Goal: Use online tool/utility: Utilize a website feature to perform a specific function

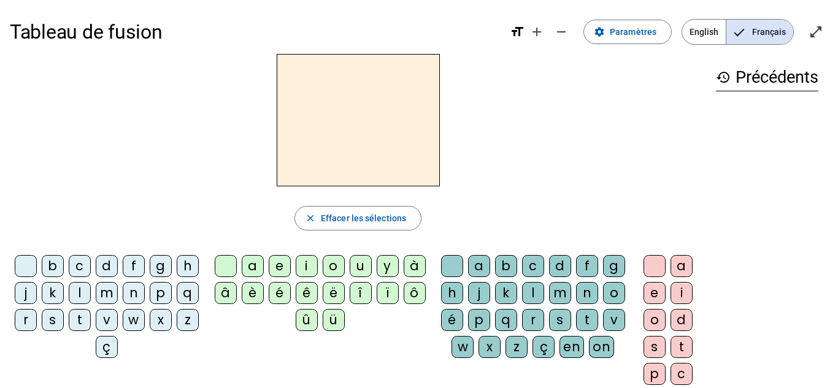
click at [91, 314] on div "t" at bounding box center [80, 320] width 22 height 22
click at [288, 267] on div "e" at bounding box center [280, 266] width 22 height 22
click at [514, 266] on div "b" at bounding box center [506, 266] width 22 height 22
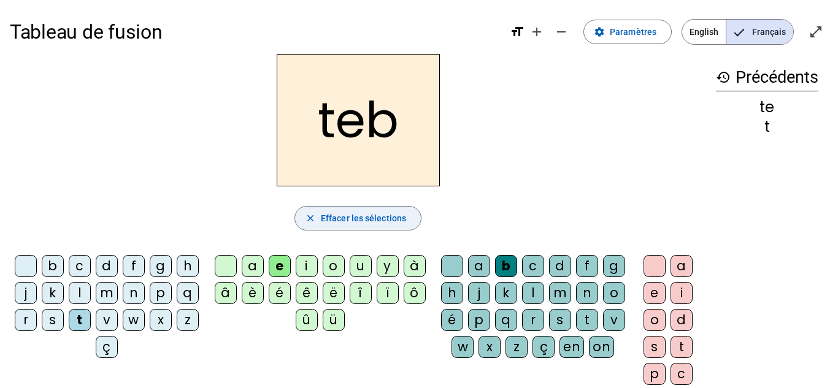
click at [376, 210] on span "button" at bounding box center [358, 218] width 126 height 29
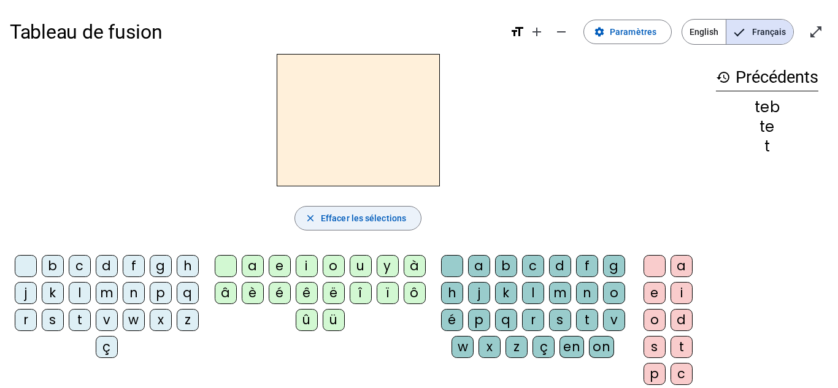
scroll to position [1, 0]
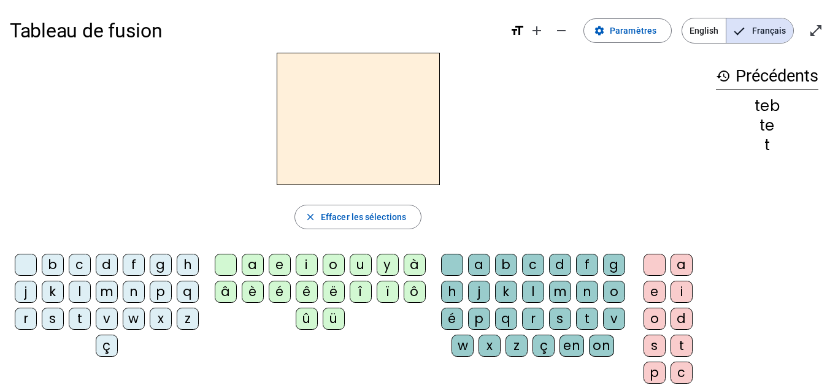
click at [517, 266] on div "b" at bounding box center [506, 265] width 22 height 22
click at [117, 264] on div "d" at bounding box center [107, 265] width 22 height 22
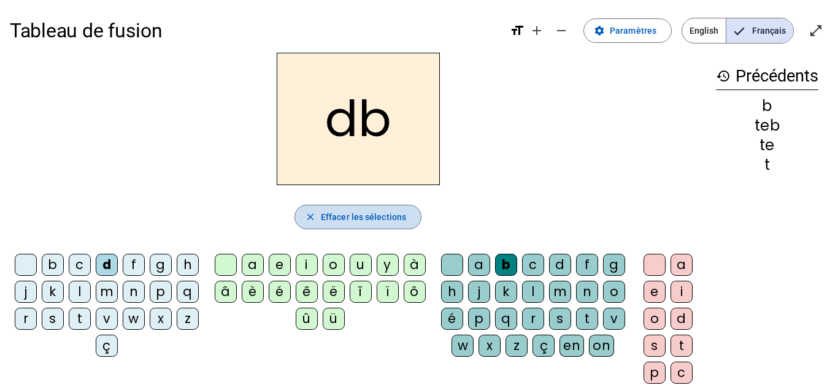
click at [383, 223] on span "Effacer les sélections" at bounding box center [363, 217] width 85 height 15
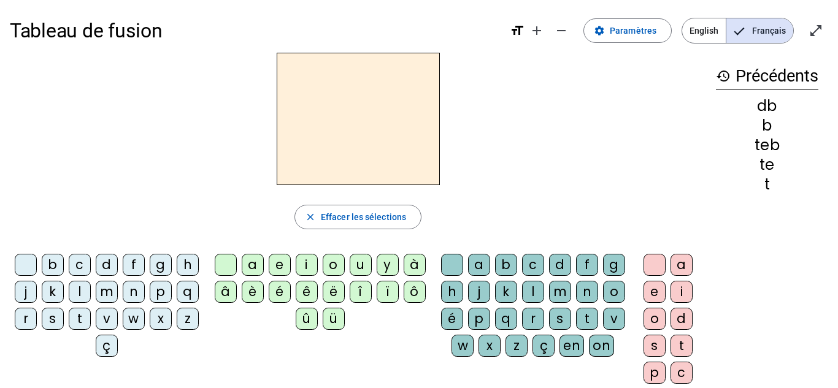
click at [118, 270] on div "d" at bounding box center [107, 265] width 22 height 22
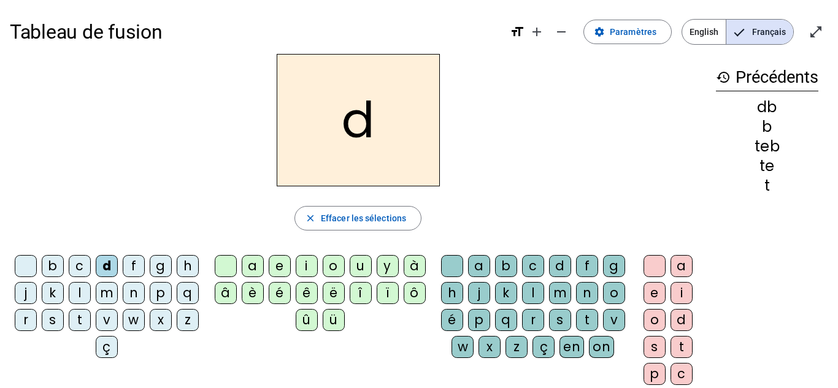
click at [273, 271] on div "e" at bounding box center [280, 266] width 22 height 22
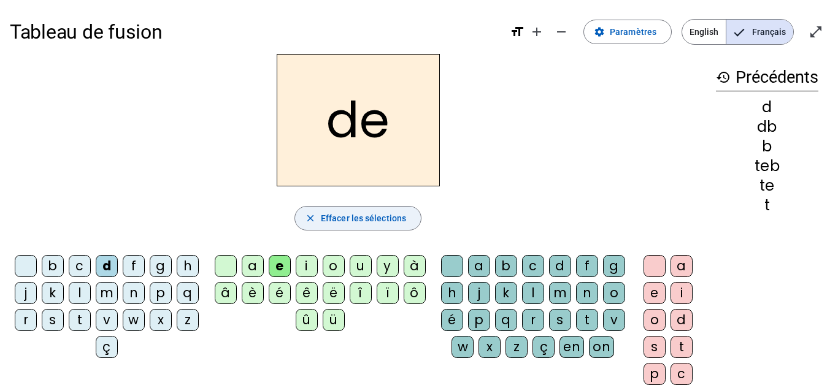
click at [347, 212] on span "Effacer les sélections" at bounding box center [363, 218] width 85 height 15
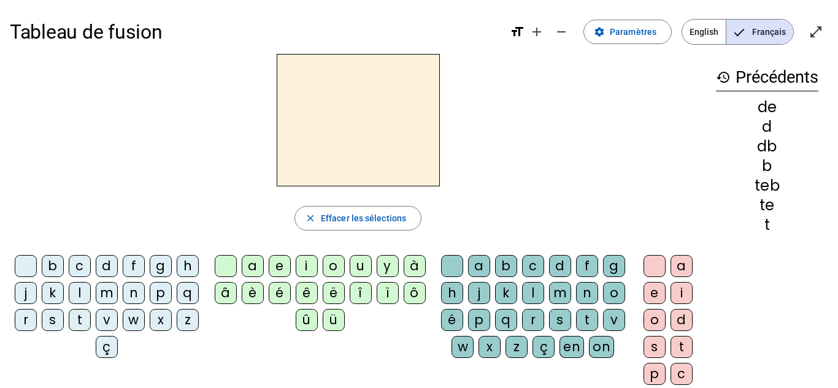
click at [118, 297] on div "m" at bounding box center [107, 293] width 22 height 22
click at [280, 269] on div "e" at bounding box center [280, 266] width 22 height 22
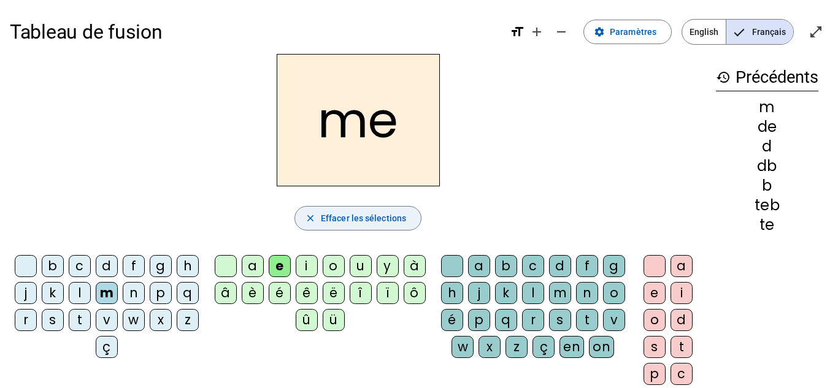
click at [395, 228] on span "button" at bounding box center [358, 218] width 126 height 29
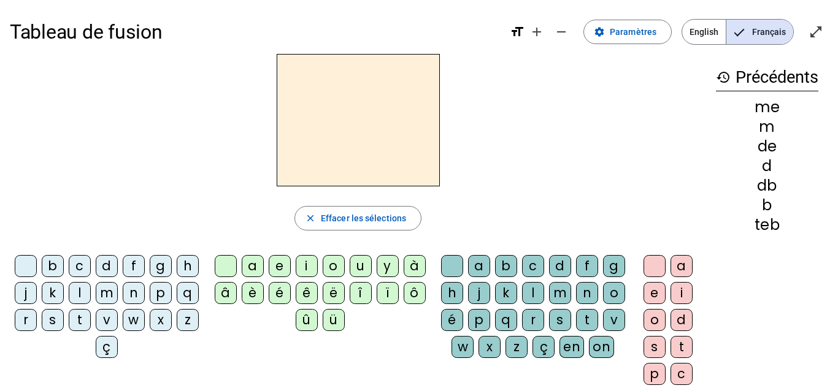
click at [118, 303] on div "m" at bounding box center [107, 293] width 22 height 22
click at [260, 261] on div "a" at bounding box center [253, 266] width 22 height 22
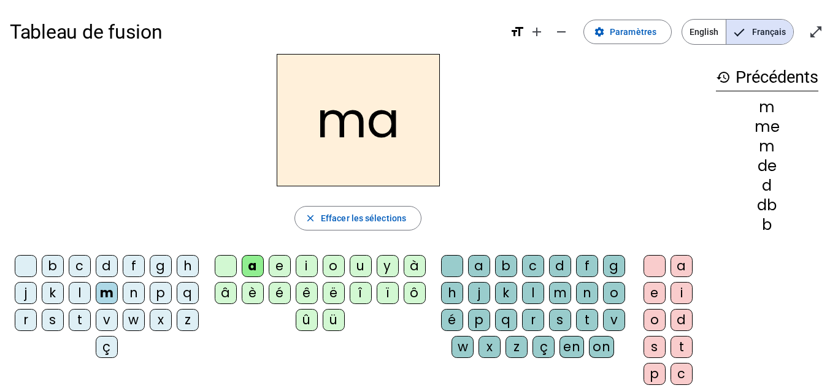
click at [259, 273] on div "a" at bounding box center [253, 266] width 22 height 22
click at [544, 299] on div "l" at bounding box center [533, 293] width 22 height 22
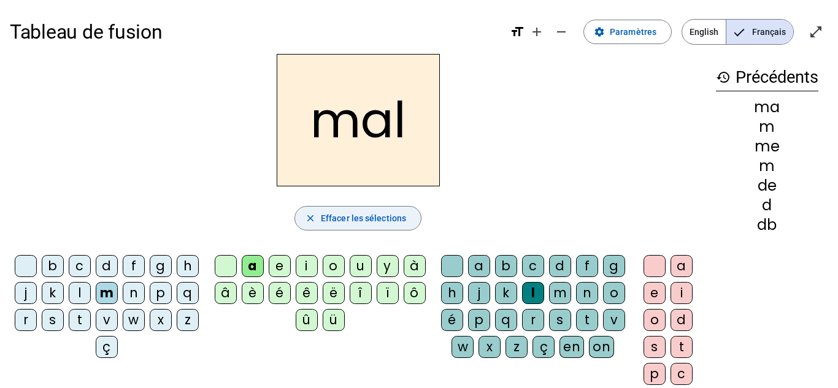
click at [403, 212] on span "Effacer les sélections" at bounding box center [363, 218] width 85 height 15
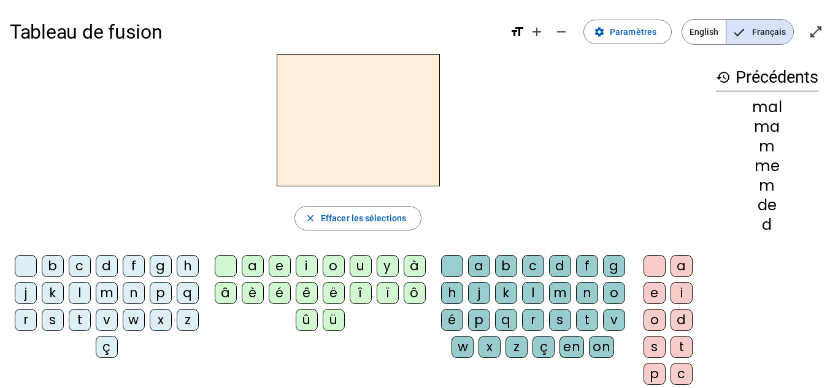
click at [118, 304] on div "m" at bounding box center [107, 293] width 22 height 22
click at [281, 272] on div "e" at bounding box center [280, 266] width 22 height 22
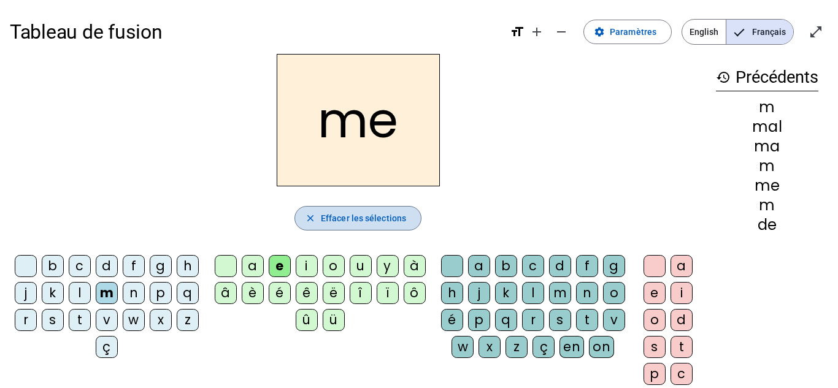
click at [312, 229] on span "button" at bounding box center [358, 218] width 126 height 29
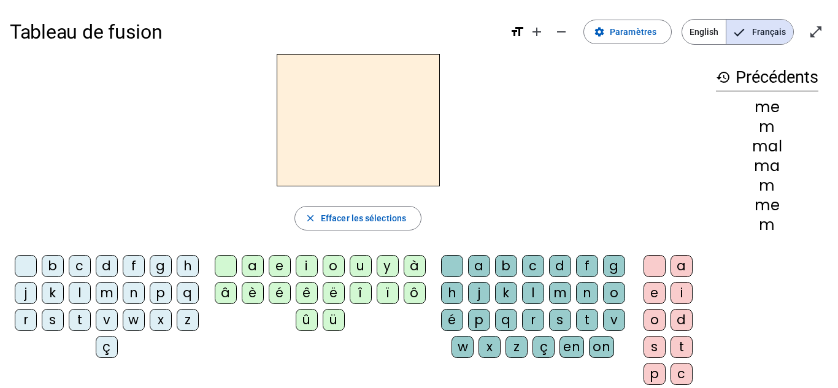
click at [118, 297] on div "m" at bounding box center [107, 293] width 22 height 22
click at [304, 272] on div "i" at bounding box center [307, 266] width 22 height 22
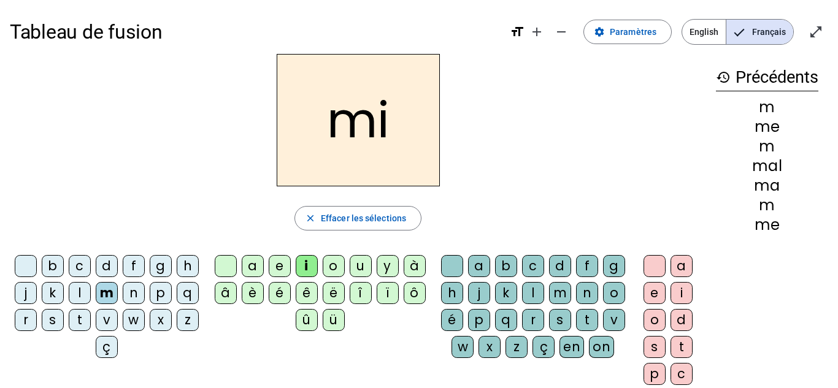
click at [544, 300] on div "l" at bounding box center [533, 293] width 22 height 22
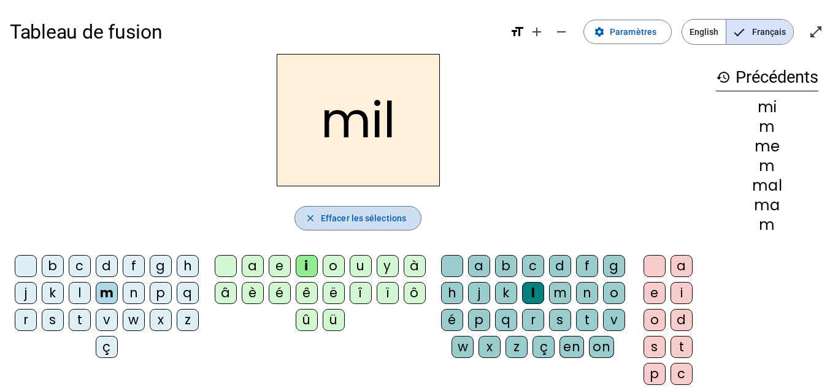
click at [396, 212] on span "Effacer les sélections" at bounding box center [363, 218] width 85 height 15
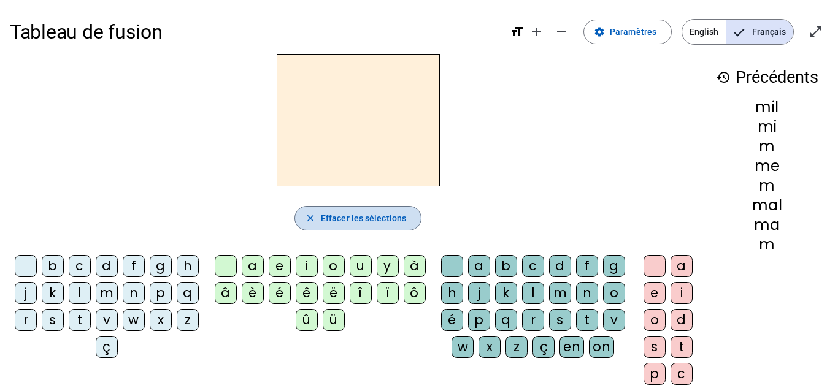
click at [375, 221] on span "Effacer les sélections" at bounding box center [363, 218] width 85 height 15
